Goal: Find specific page/section: Find specific page/section

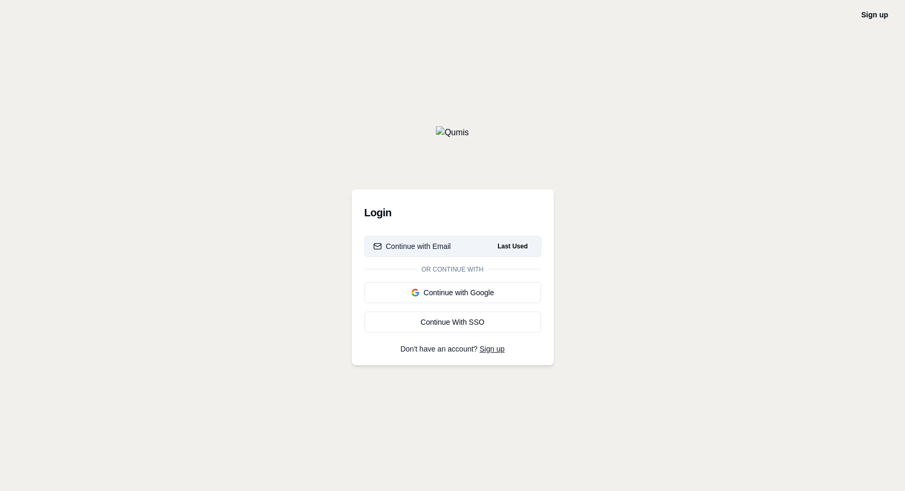
click at [420, 243] on div "Continue with Email" at bounding box center [413, 246] width 78 height 11
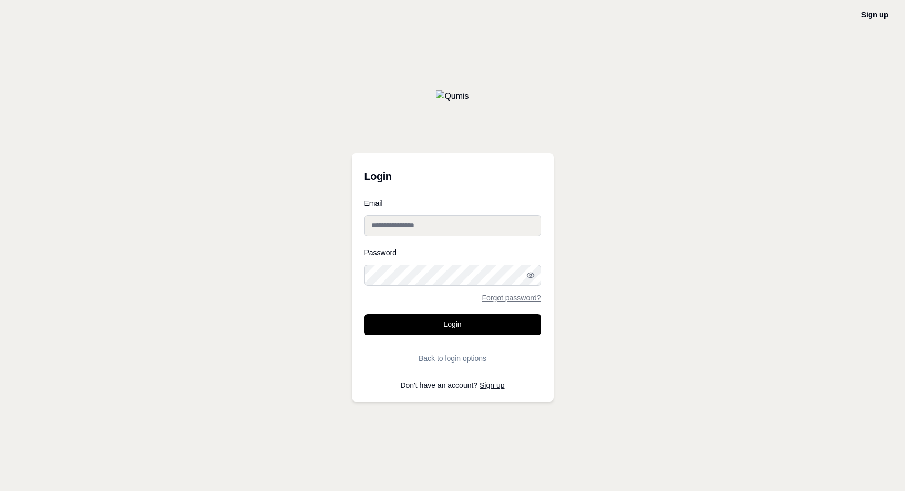
click at [428, 230] on input "Email" at bounding box center [453, 225] width 177 height 21
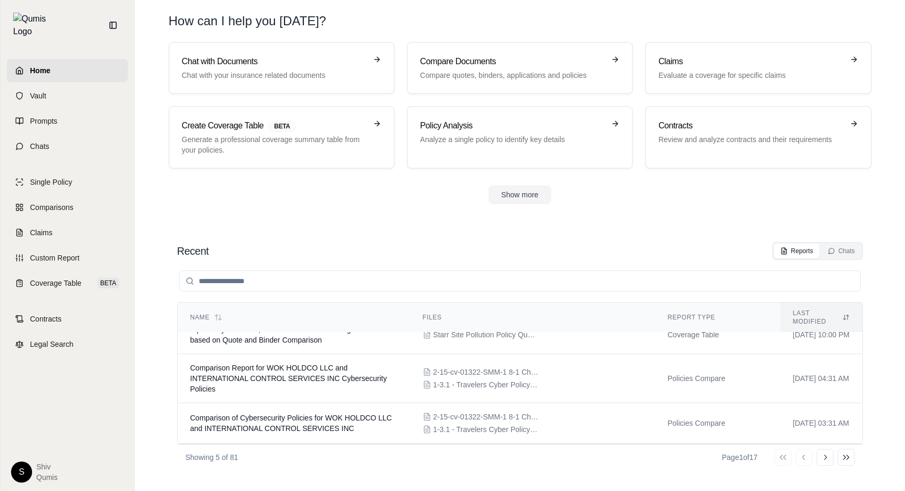
scroll to position [97, 0]
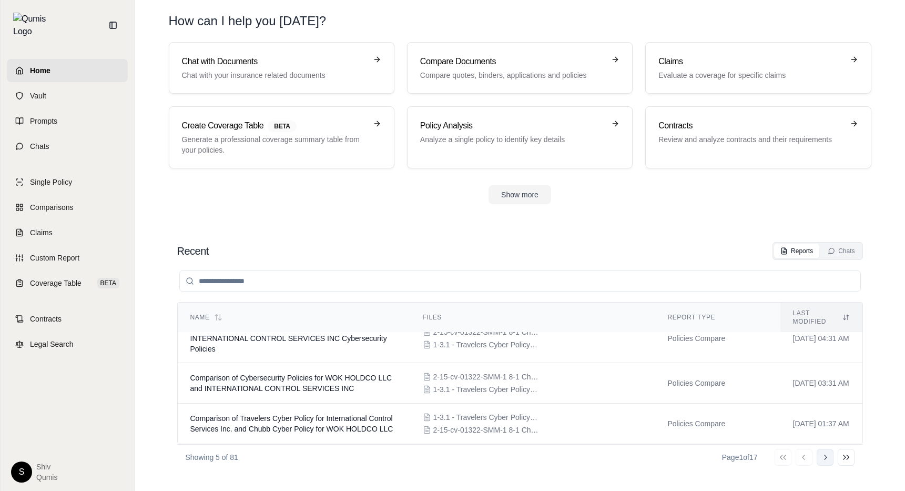
click at [826, 460] on icon at bounding box center [825, 457] width 8 height 8
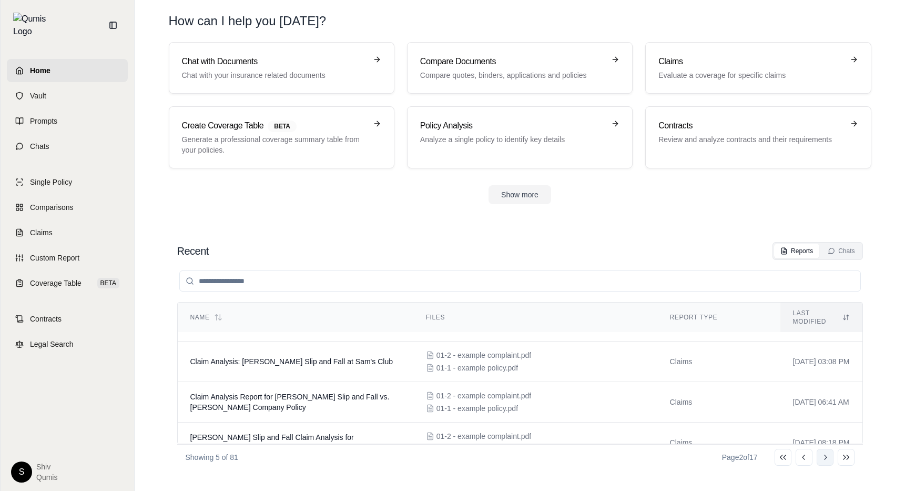
click at [821, 458] on icon at bounding box center [825, 457] width 8 height 8
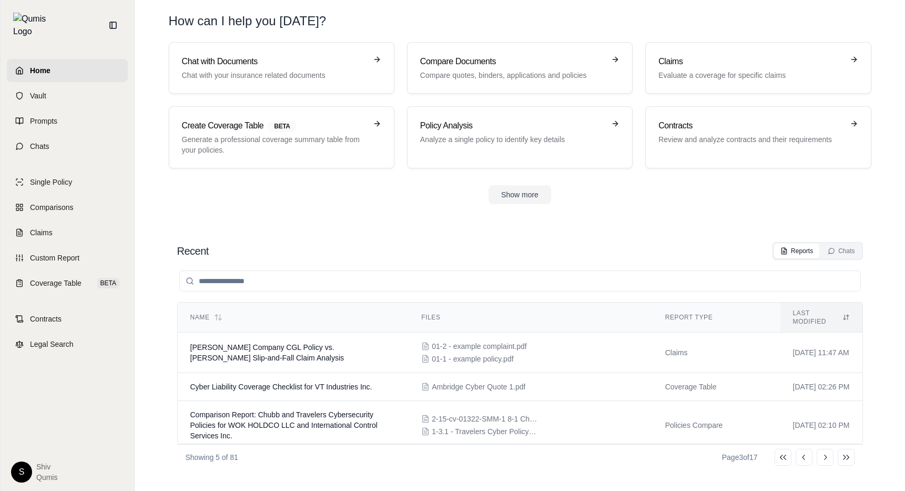
scroll to position [85, 0]
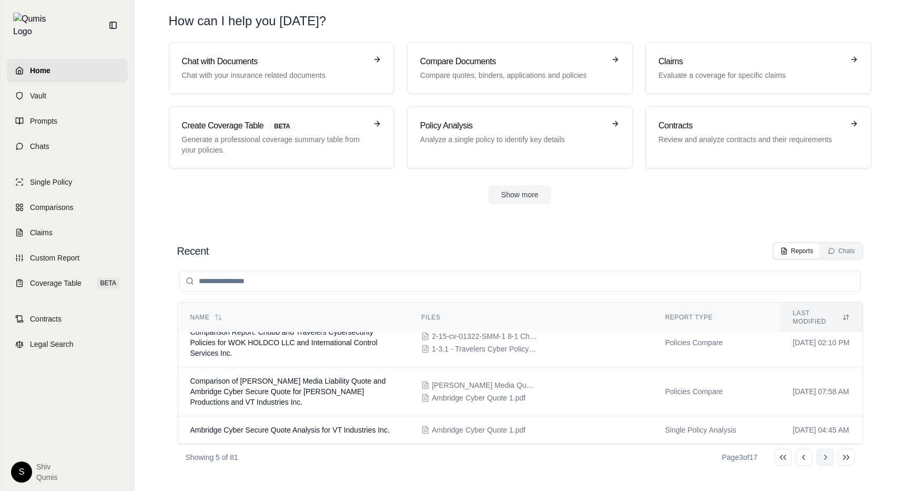
click at [826, 461] on button "Go to next page" at bounding box center [825, 457] width 17 height 17
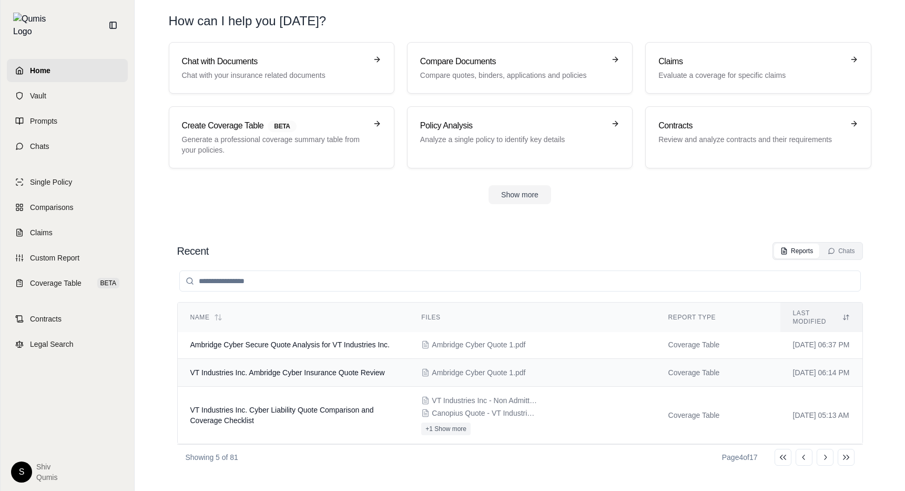
scroll to position [0, 0]
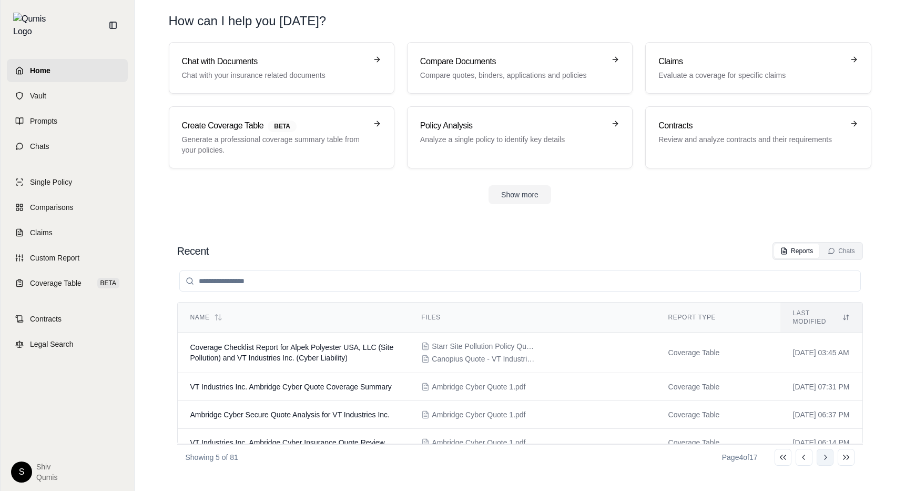
click at [825, 458] on icon at bounding box center [825, 457] width 8 height 8
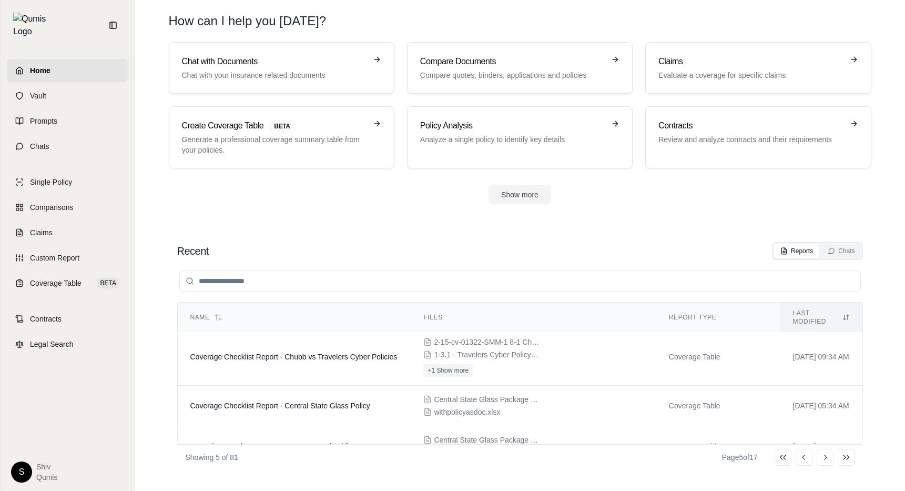
scroll to position [114, 0]
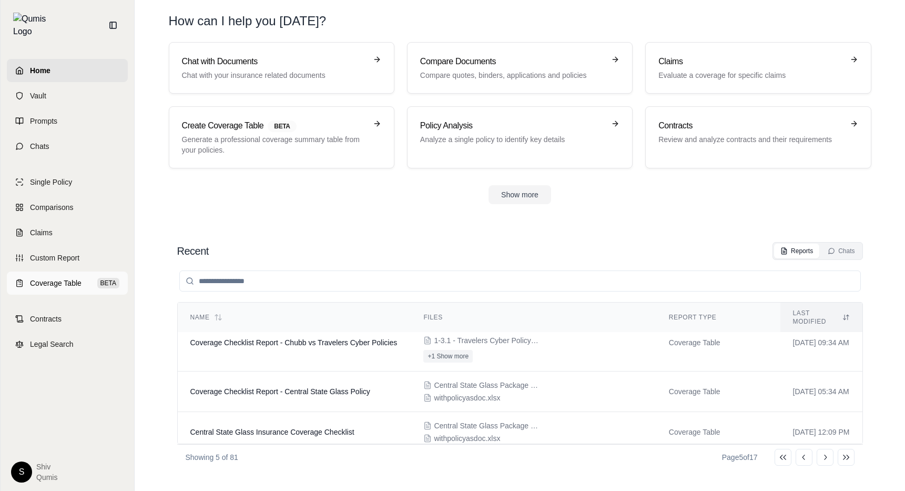
click at [73, 278] on span "Coverage Table" at bounding box center [56, 283] width 52 height 11
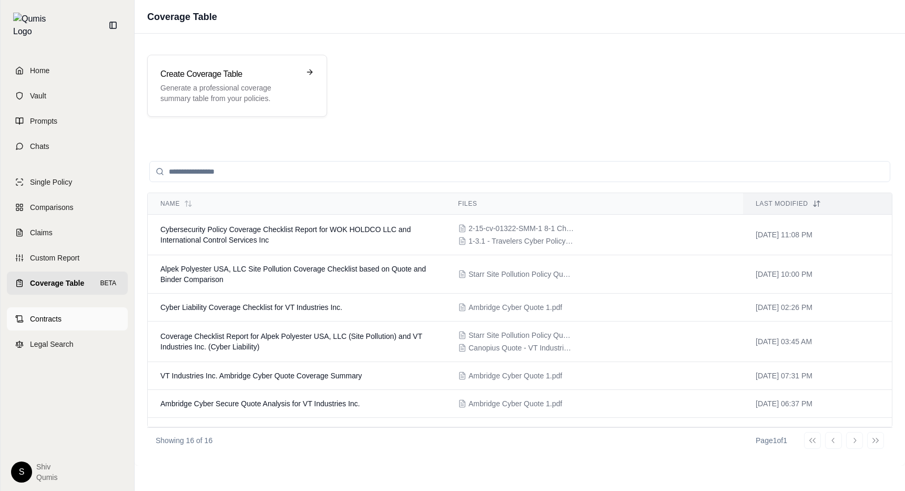
click at [75, 307] on link "Contracts" at bounding box center [67, 318] width 121 height 23
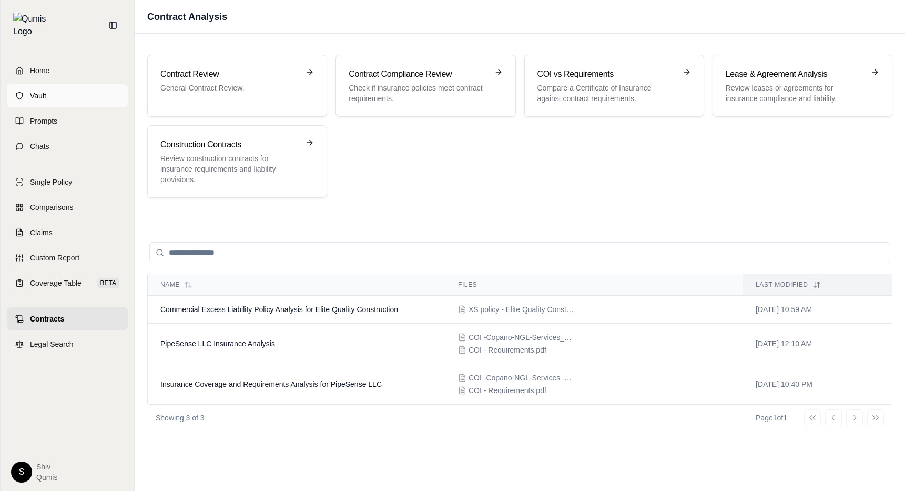
click at [54, 85] on link "Vault" at bounding box center [67, 95] width 121 height 23
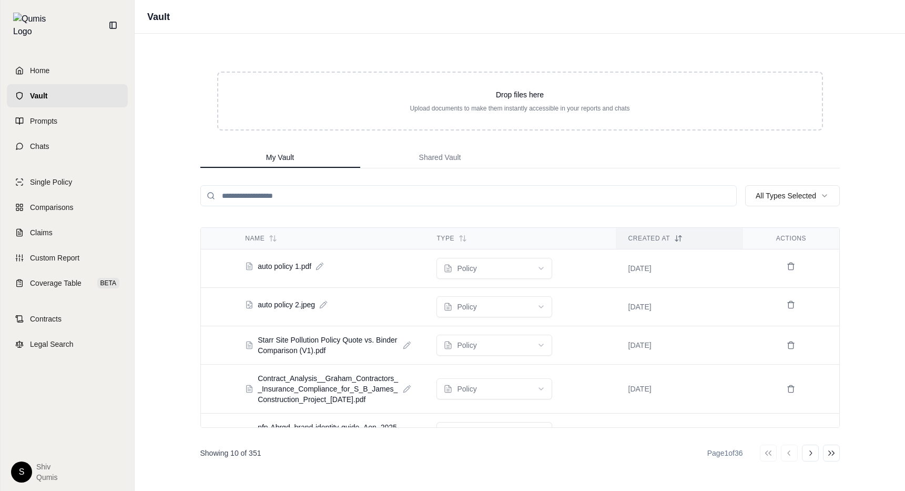
click at [326, 200] on input "search" at bounding box center [468, 195] width 537 height 21
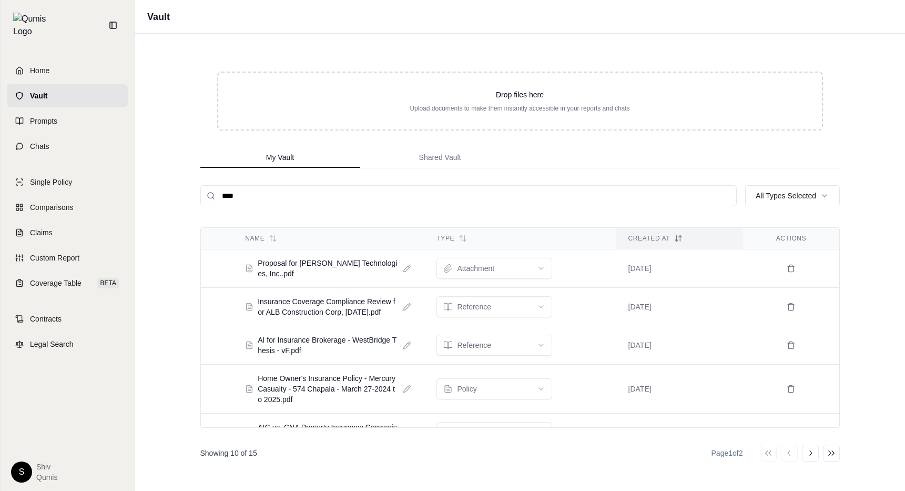
type input "****"
